Goal: Check status: Check status

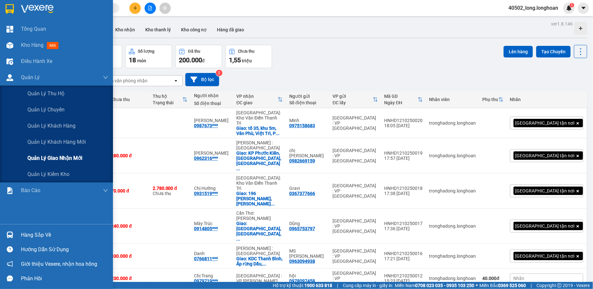
click at [68, 158] on span "Quản lý giao nhận mới" at bounding box center [54, 158] width 55 height 8
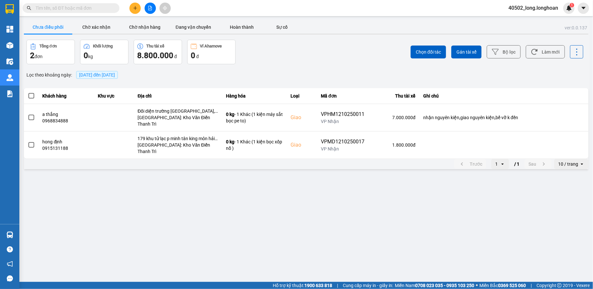
click at [110, 75] on span "[DATE] đến [DATE]" at bounding box center [97, 74] width 36 height 5
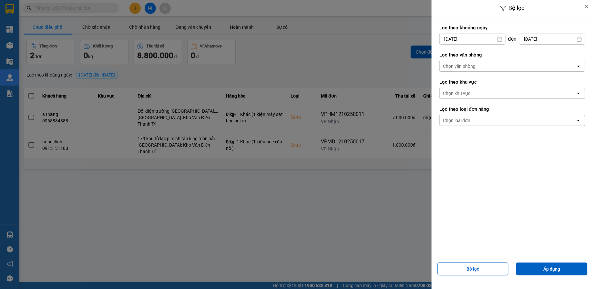
click at [466, 171] on div "Bộ lọc Lọc theo khoảng [DATE] Press the down arrow key to interact with the cal…" at bounding box center [307, 171] width 568 height 0
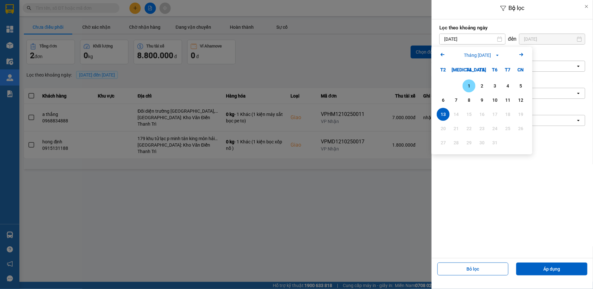
click at [469, 86] on div "1" at bounding box center [469, 86] width 9 height 8
type input "[DATE]"
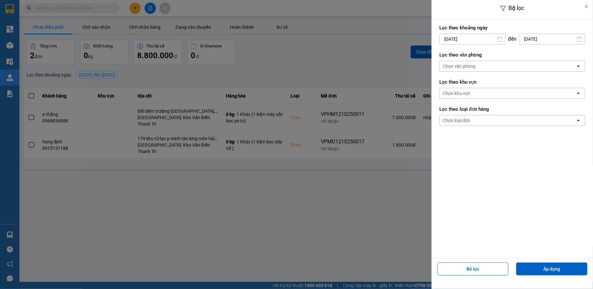
click at [483, 65] on div "Chọn văn phòng" at bounding box center [508, 66] width 136 height 10
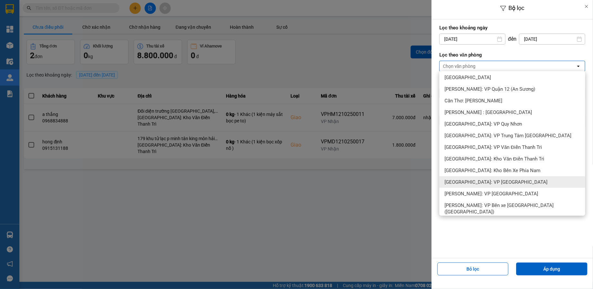
scroll to position [256, 0]
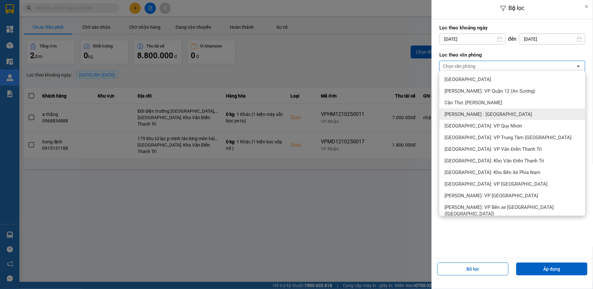
click at [480, 116] on span "[PERSON_NAME] : [GEOGRAPHIC_DATA]" at bounding box center [489, 114] width 88 height 6
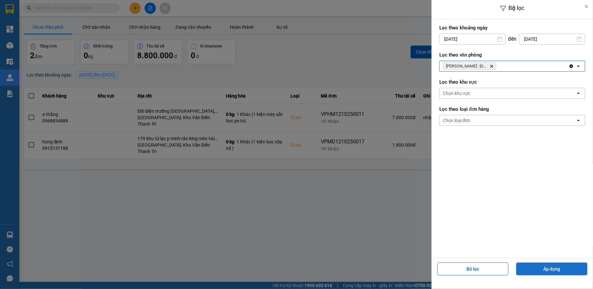
click at [535, 270] on button "Áp dụng" at bounding box center [552, 269] width 71 height 13
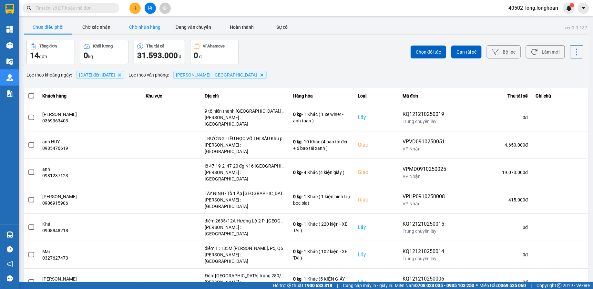
click at [156, 28] on button "Chờ nhận hàng" at bounding box center [145, 27] width 48 height 13
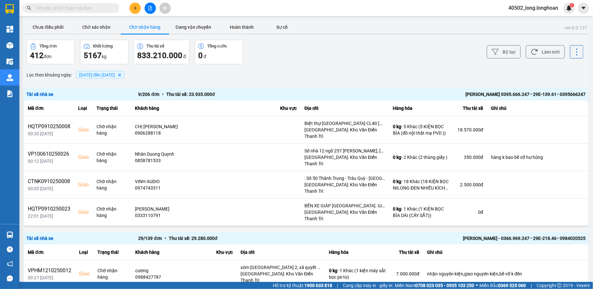
click at [487, 53] on div "Bộ lọc Làm mới" at bounding box center [444, 52] width 279 height 25
click at [496, 56] on button "Bộ lọc" at bounding box center [504, 51] width 34 height 13
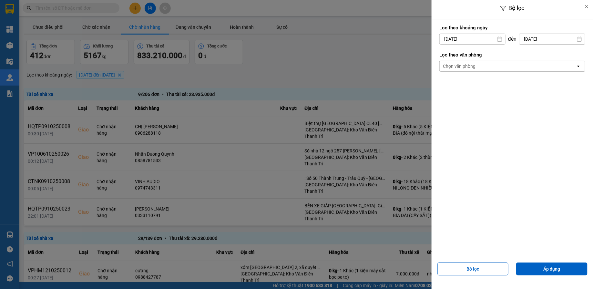
click at [485, 71] on div "Chọn văn phòng open" at bounding box center [513, 66] width 146 height 11
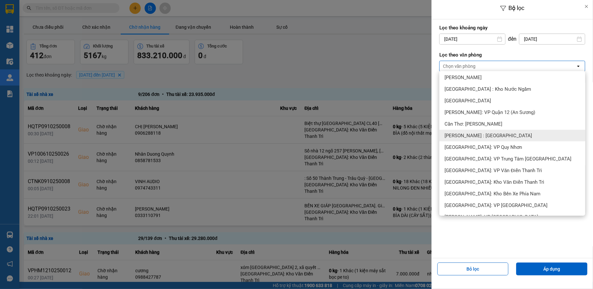
scroll to position [233, 0]
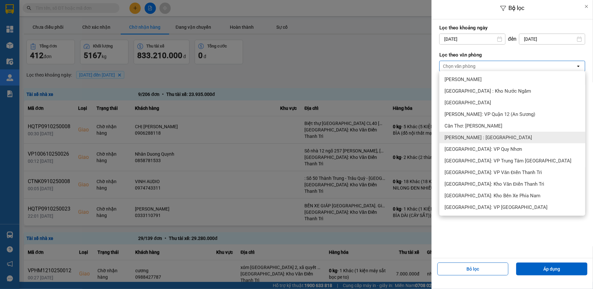
click at [479, 138] on span "[PERSON_NAME] : [GEOGRAPHIC_DATA]" at bounding box center [489, 137] width 88 height 6
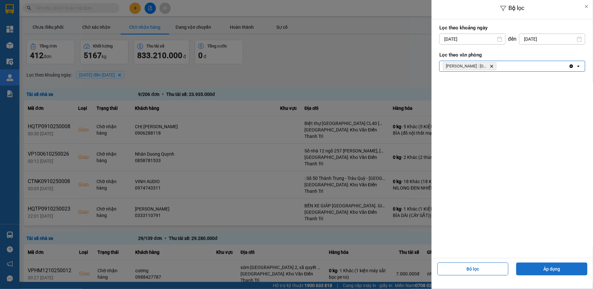
click at [538, 272] on button "Áp dụng" at bounding box center [552, 269] width 71 height 13
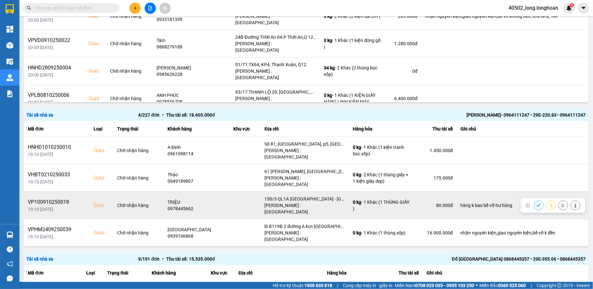
scroll to position [267, 0]
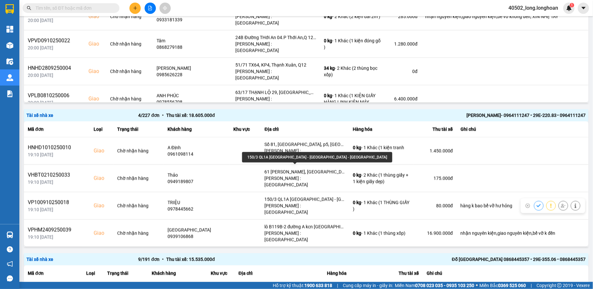
click at [290, 158] on div "150/3 QL1A [GEOGRAPHIC_DATA] - [GEOGRAPHIC_DATA] - [GEOGRAPHIC_DATA]" at bounding box center [317, 157] width 150 height 10
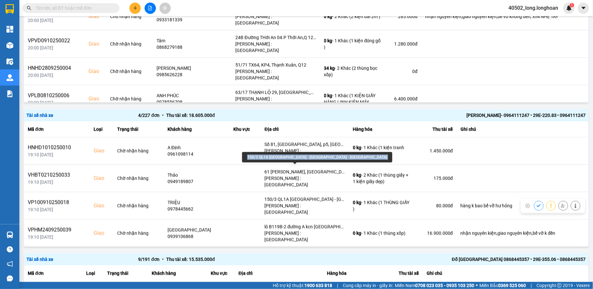
click at [290, 158] on div "150/3 QL1A [GEOGRAPHIC_DATA] - [GEOGRAPHIC_DATA] - [GEOGRAPHIC_DATA]" at bounding box center [317, 157] width 150 height 10
copy div "150/3 QL1A [GEOGRAPHIC_DATA] - [GEOGRAPHIC_DATA] - [GEOGRAPHIC_DATA]"
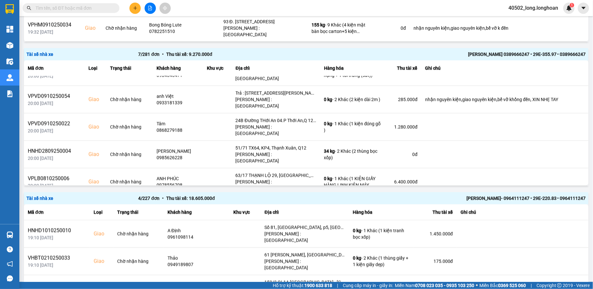
scroll to position [0, 0]
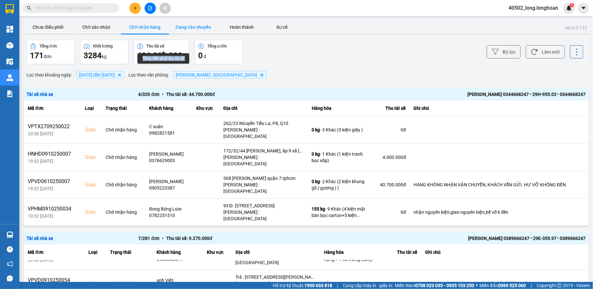
click at [193, 27] on button "Đang vận chuyển" at bounding box center [193, 27] width 48 height 13
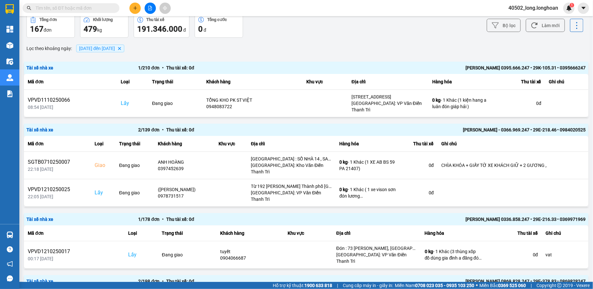
scroll to position [29, 0]
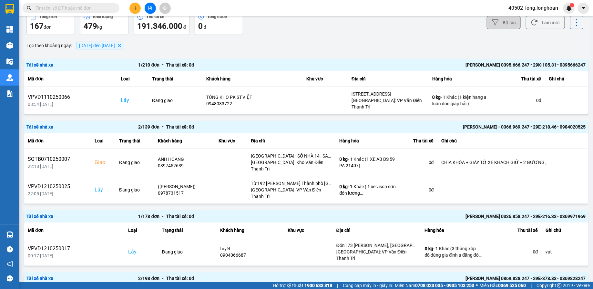
click at [505, 24] on button "Bộ lọc" at bounding box center [504, 22] width 34 height 13
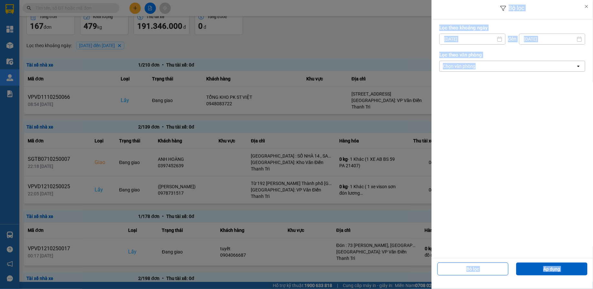
click at [494, 69] on div "Chọn văn phòng" at bounding box center [508, 66] width 136 height 10
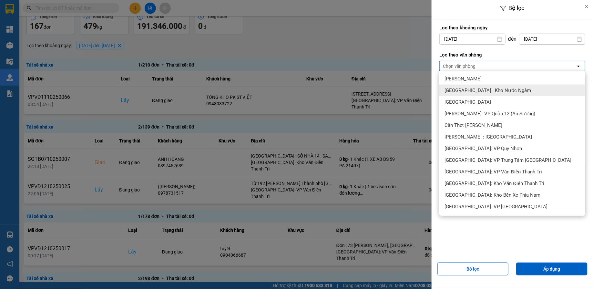
scroll to position [257, 0]
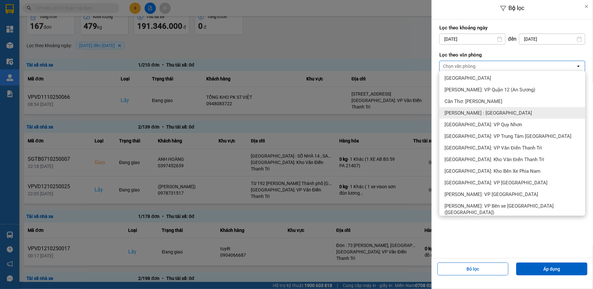
click at [480, 116] on div "[PERSON_NAME] : [GEOGRAPHIC_DATA]" at bounding box center [513, 113] width 146 height 12
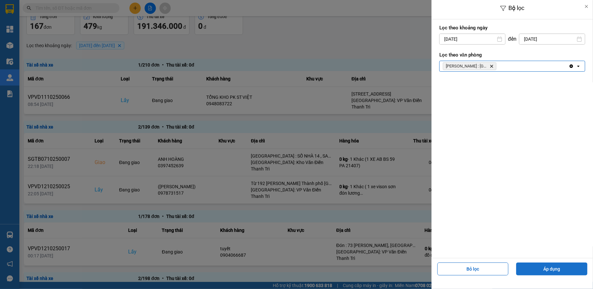
click at [538, 271] on button "Áp dụng" at bounding box center [552, 269] width 71 height 13
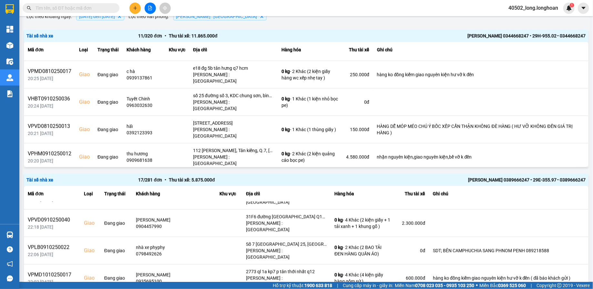
scroll to position [0, 0]
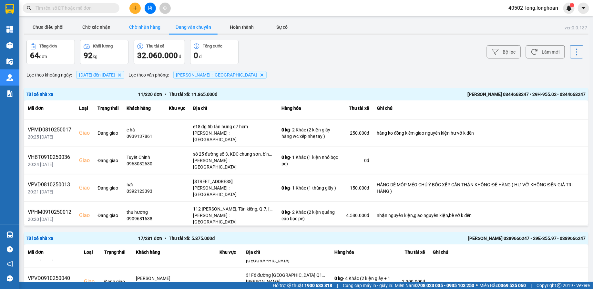
click at [150, 29] on button "Chờ nhận hàng" at bounding box center [145, 27] width 48 height 13
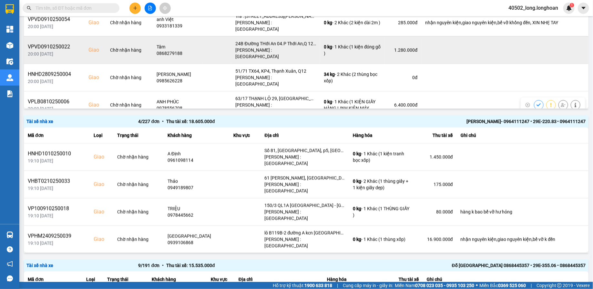
scroll to position [313, 0]
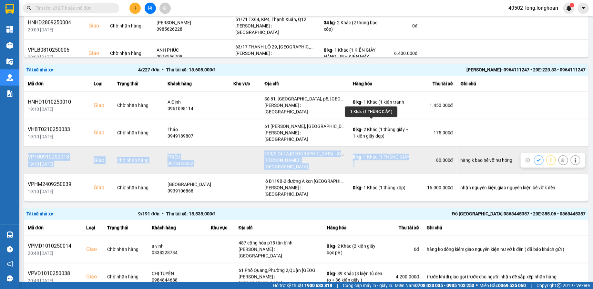
drag, startPoint x: 27, startPoint y: 121, endPoint x: 374, endPoint y: 130, distance: 347.0
click at [374, 146] on tr "VP100910250018 19:10 [DATE] Giao Chờ nhận hàng TRIỆU 0978445662 150/3 QL1A [GEO…" at bounding box center [306, 159] width 565 height 27
copy tr "VP100910250018 19:10 [DATE] Giao Chờ nhận hàng TRIỆU 0978445662 150/3 QL1A [GEO…"
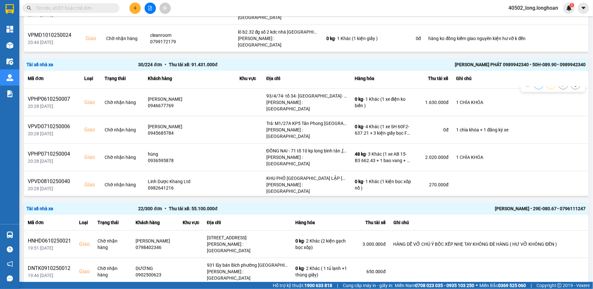
scroll to position [349, 0]
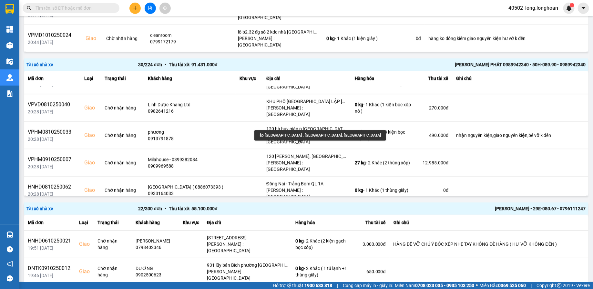
click at [318, 140] on div "ấp [GEOGRAPHIC_DATA] , [GEOGRAPHIC_DATA], [GEOGRAPHIC_DATA]" at bounding box center [321, 135] width 132 height 10
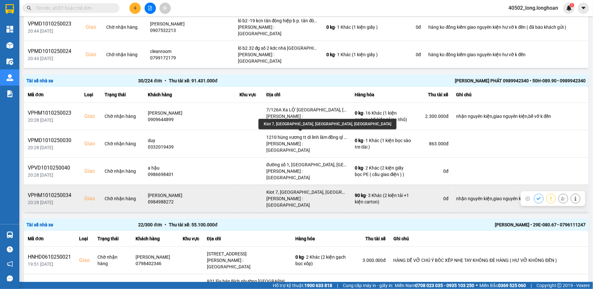
scroll to position [874, 0]
